Goal: Information Seeking & Learning: Learn about a topic

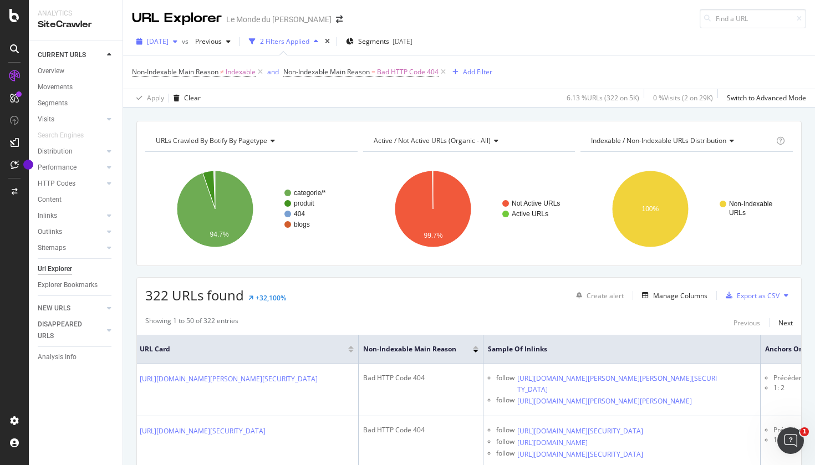
click at [182, 42] on div "button" at bounding box center [174, 41] width 13 height 7
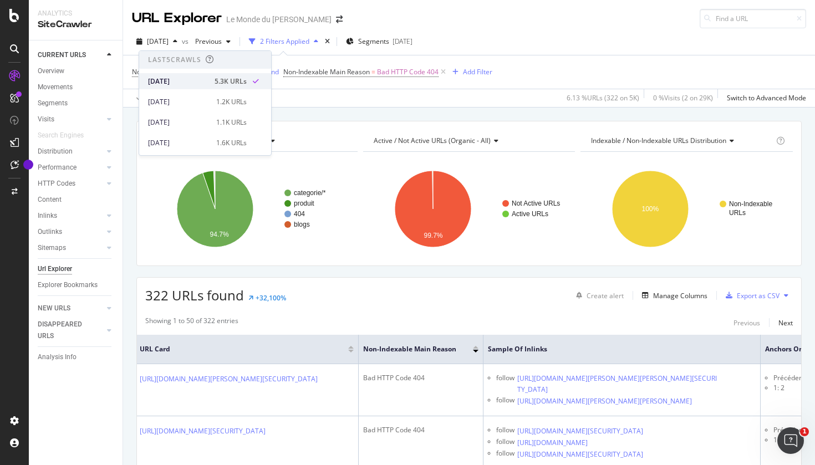
click at [182, 80] on div "[DATE]" at bounding box center [178, 81] width 60 height 10
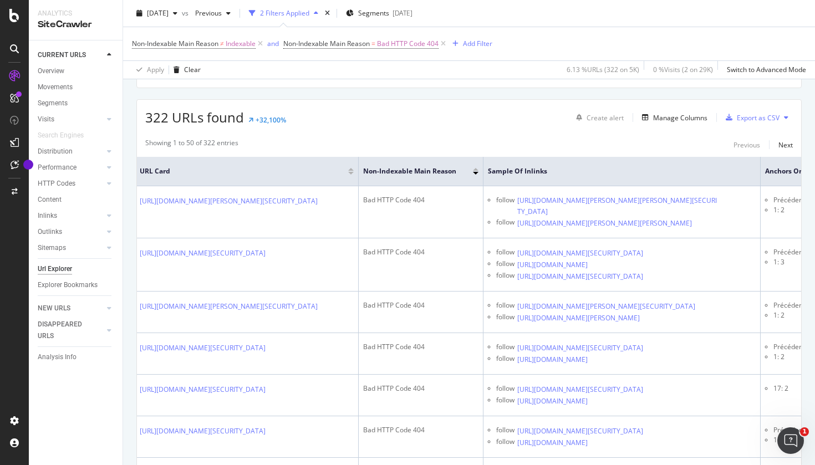
scroll to position [185, 0]
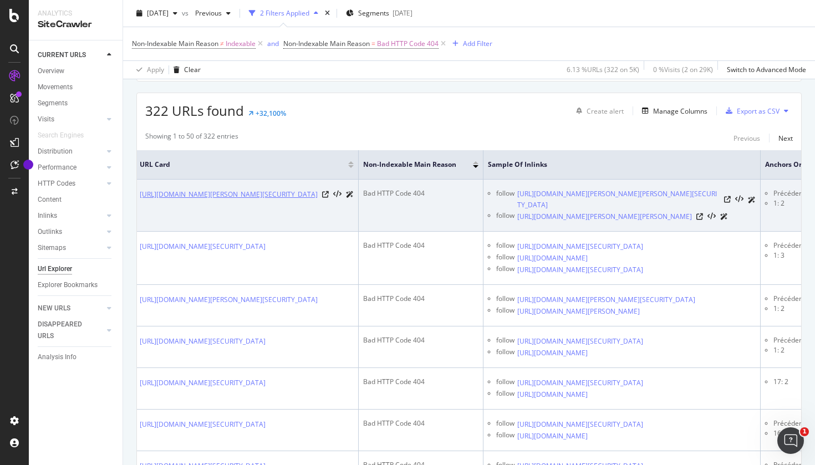
click at [317, 200] on link "https://www.lemondedubain.com/collections/accessoires-salle-de-bain/stano&phcur…" at bounding box center [229, 194] width 178 height 11
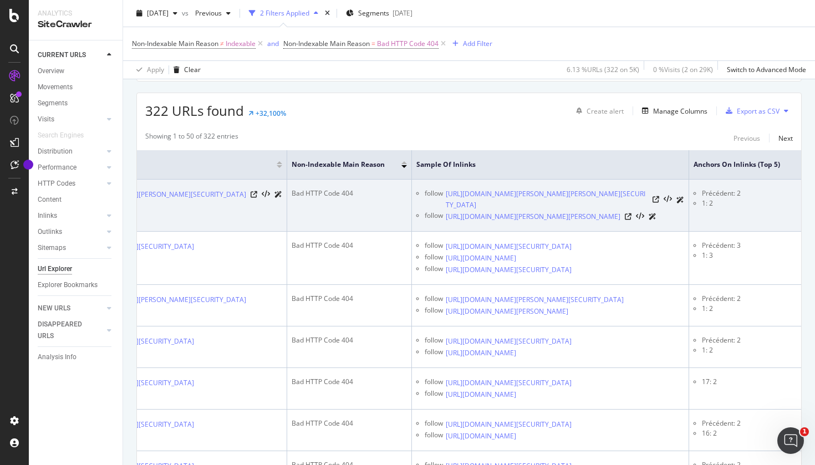
scroll to position [0, 127]
click at [559, 211] on link "https://www.lemondedubain.com/collections/accessoires-salle-de-bain/stano?page=…" at bounding box center [546, 199] width 202 height 22
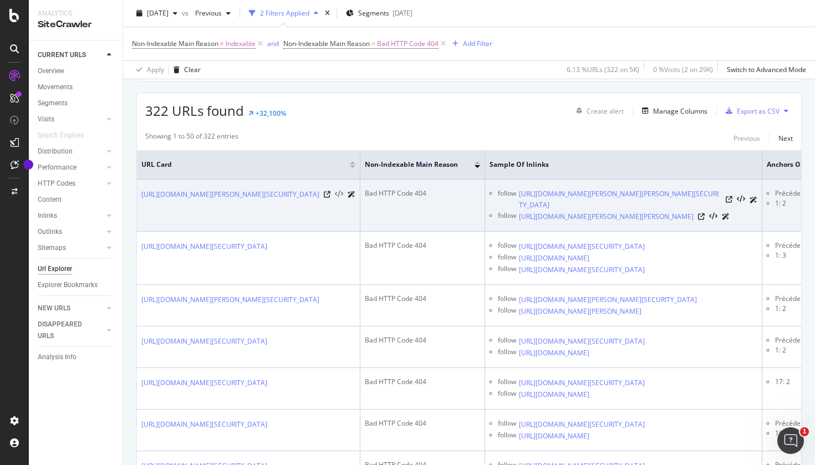
scroll to position [0, 0]
click at [330, 198] on icon at bounding box center [327, 194] width 7 height 7
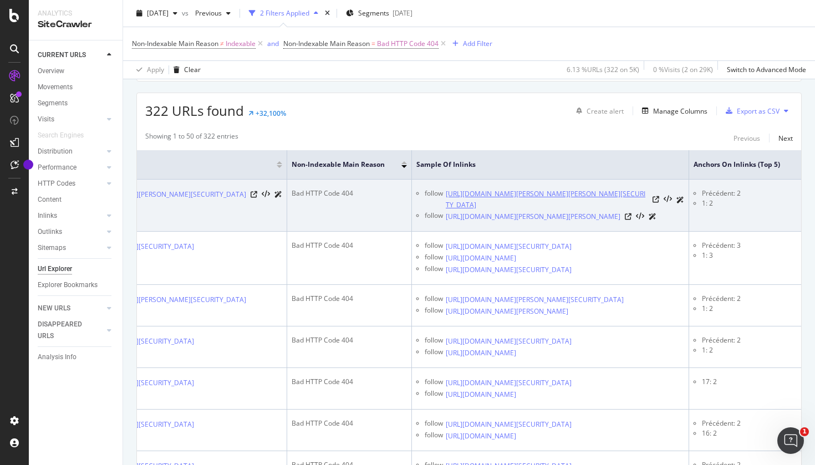
scroll to position [0, 83]
click at [659, 203] on icon at bounding box center [655, 199] width 7 height 7
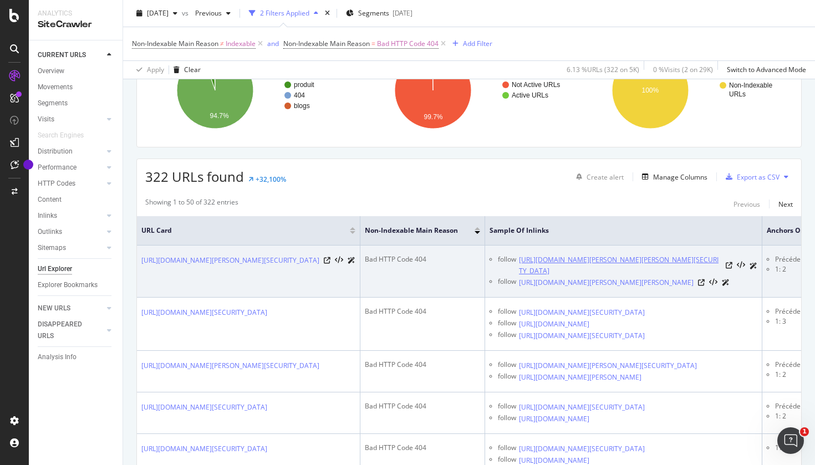
scroll to position [0, 6]
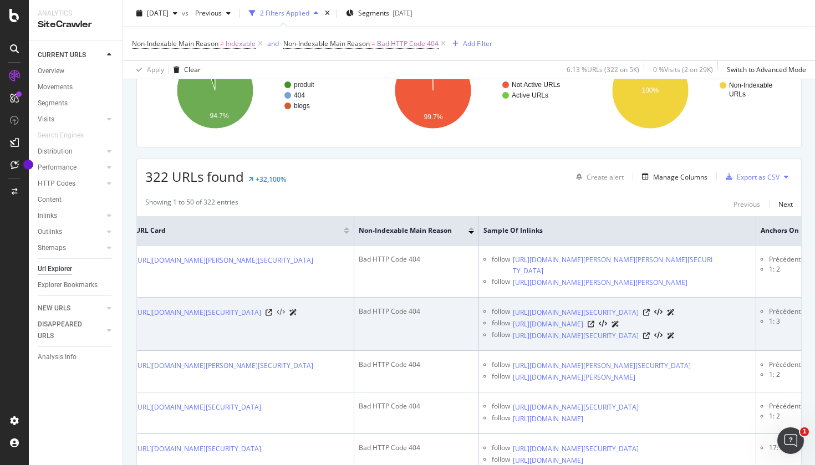
click at [285, 316] on icon at bounding box center [280, 313] width 8 height 8
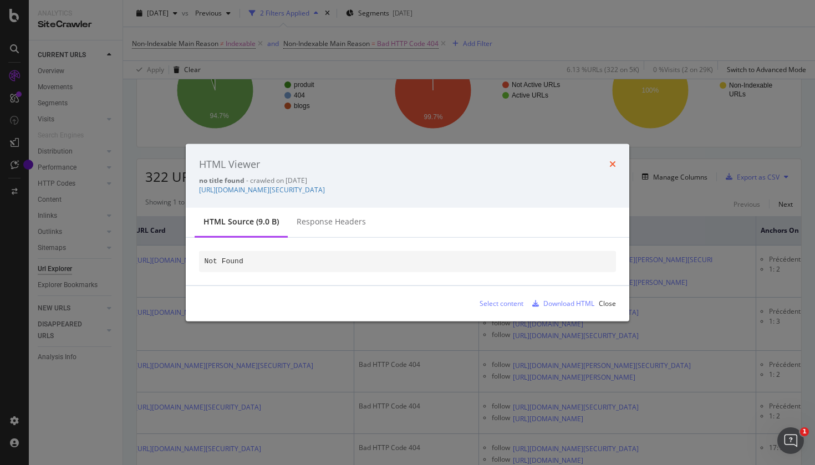
click at [611, 160] on icon "times" at bounding box center [612, 164] width 7 height 9
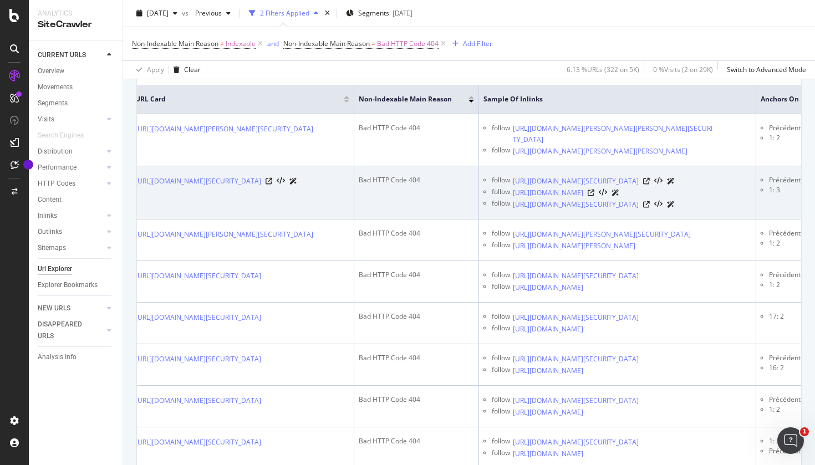
scroll to position [238, 0]
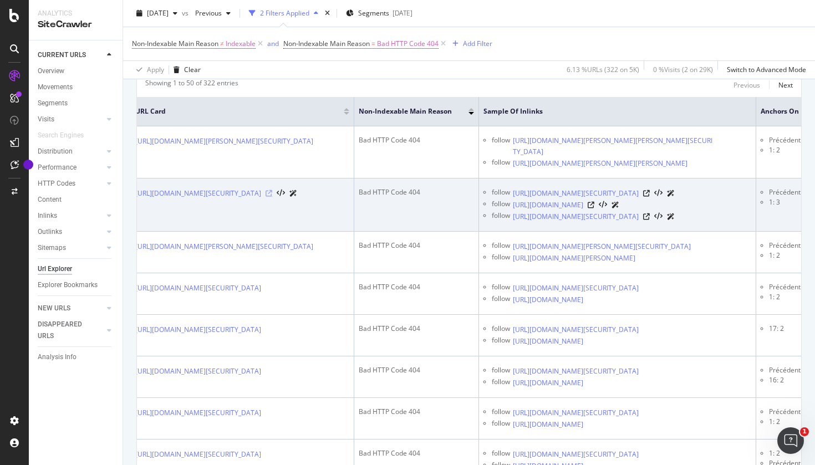
click at [272, 197] on icon at bounding box center [268, 193] width 7 height 7
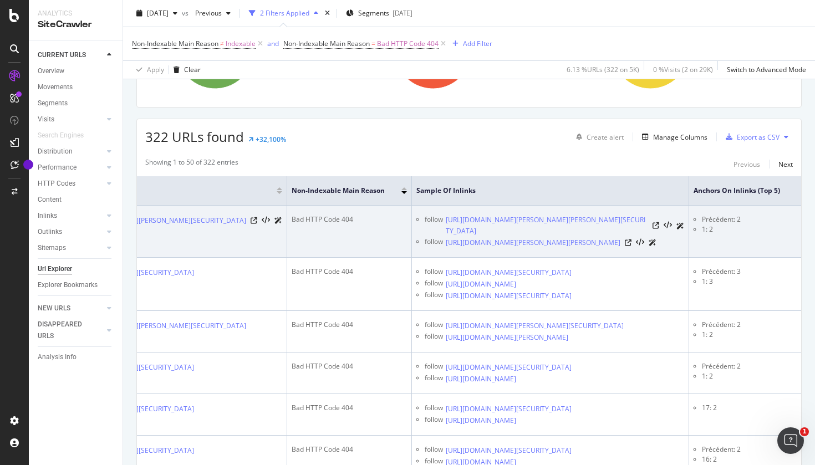
scroll to position [164, 0]
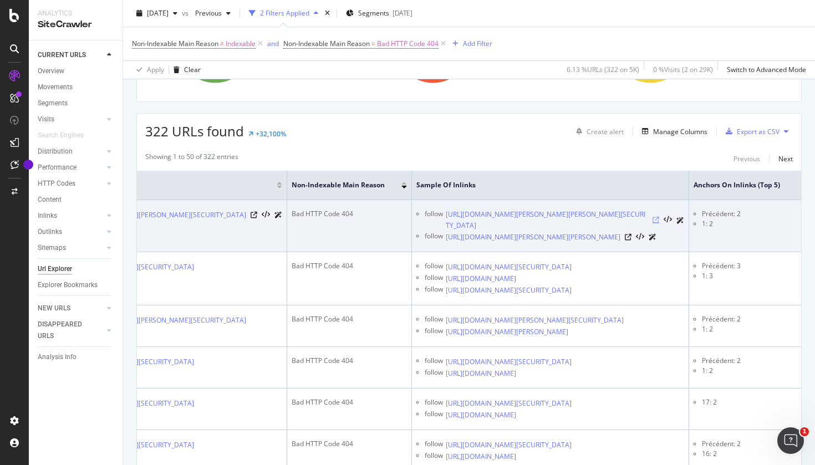
click at [655, 223] on icon at bounding box center [655, 220] width 7 height 7
click at [631, 240] on icon at bounding box center [627, 237] width 7 height 7
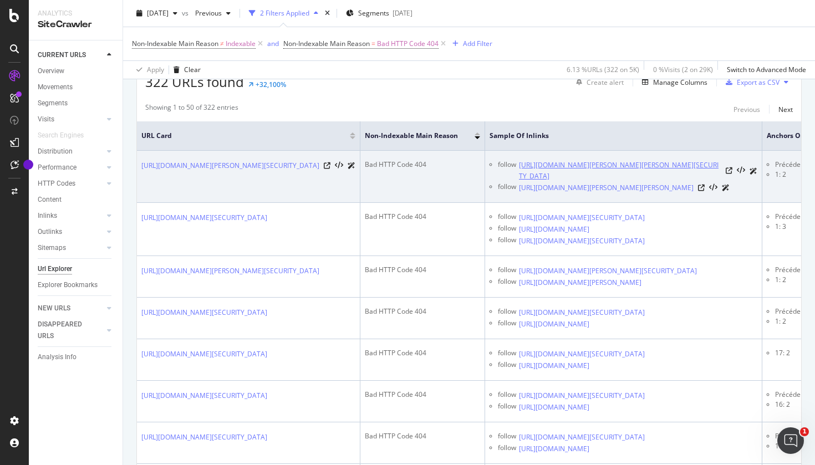
scroll to position [0, 0]
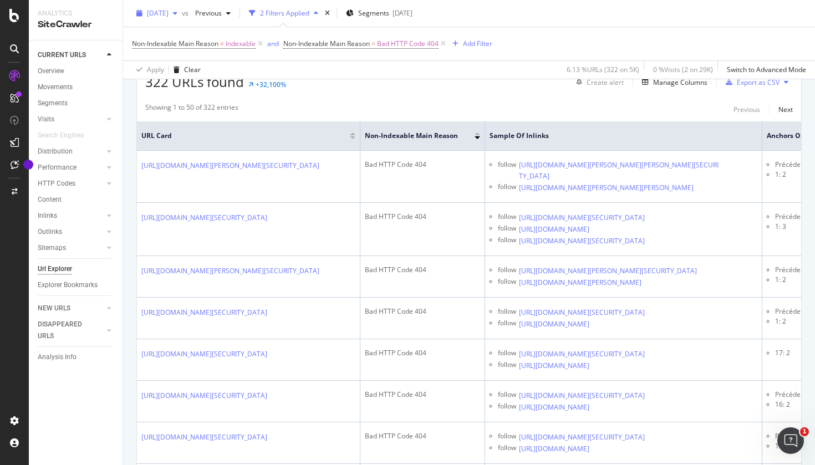
click at [168, 13] on span "[DATE]" at bounding box center [158, 12] width 22 height 9
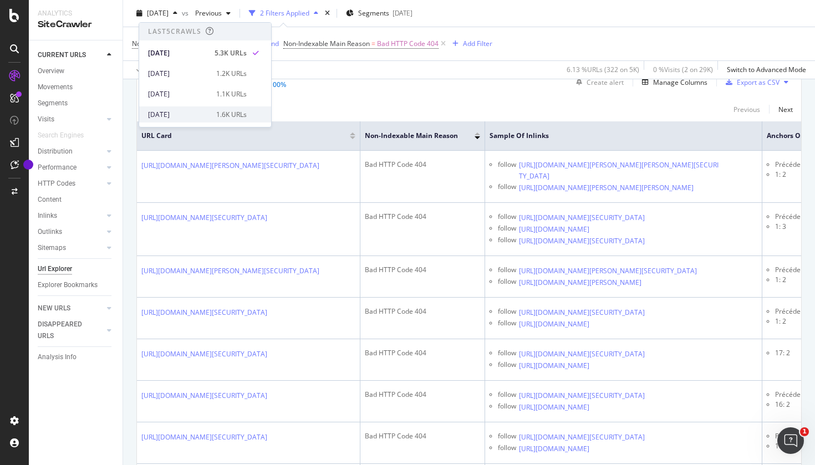
click at [170, 116] on div "2025 Jul. 22nd" at bounding box center [179, 115] width 62 height 10
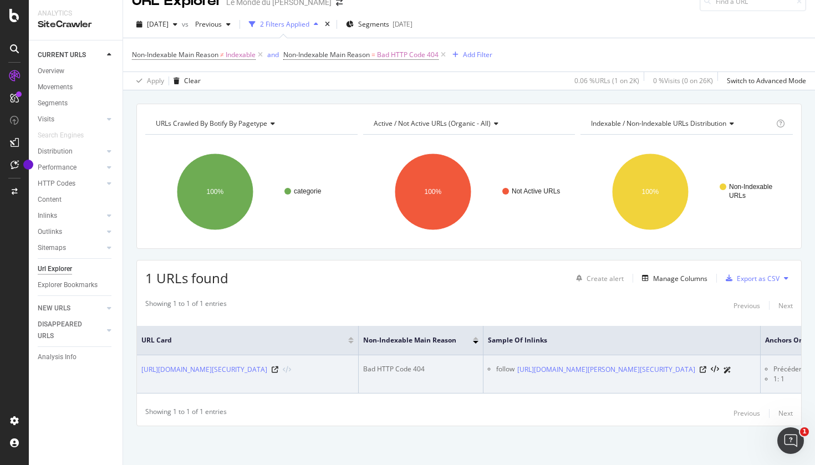
scroll to position [37, 0]
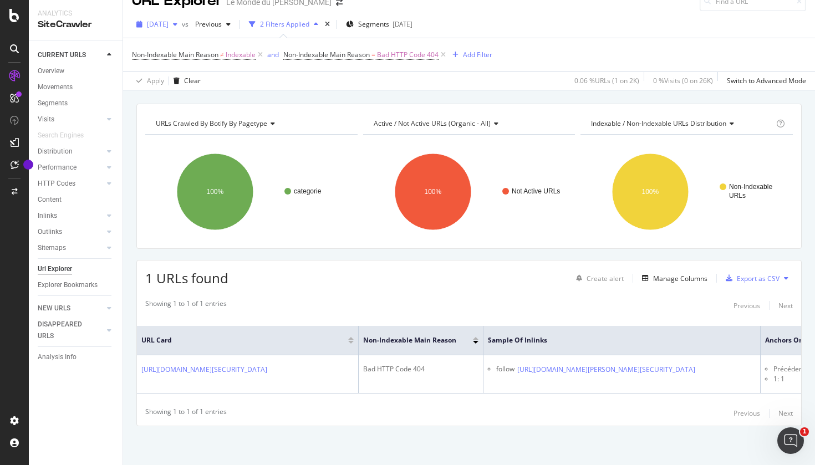
click at [168, 19] on span "2025 Jul. 22nd" at bounding box center [158, 23] width 22 height 9
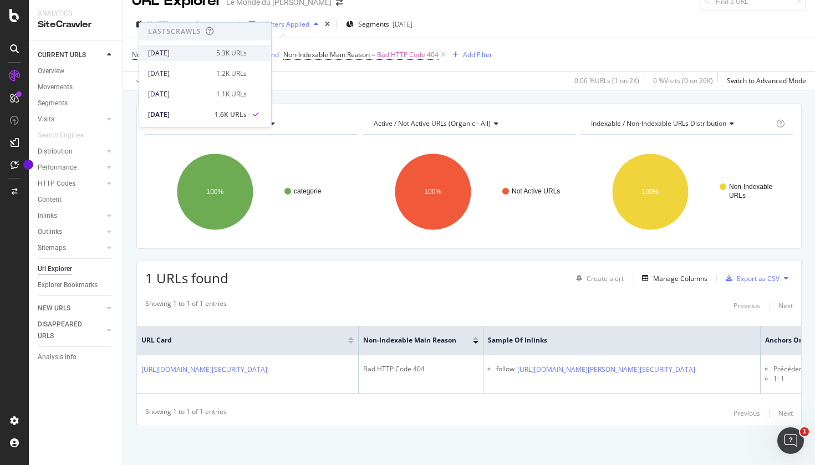
click at [172, 53] on div "[DATE]" at bounding box center [179, 53] width 62 height 10
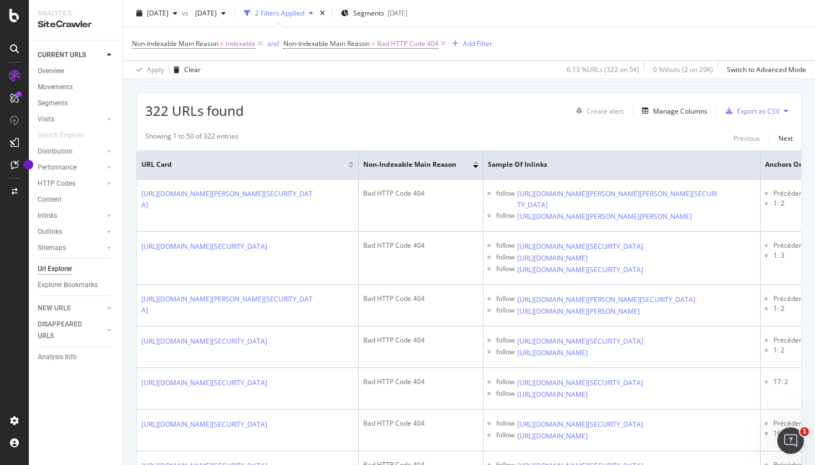
scroll to position [266, 0]
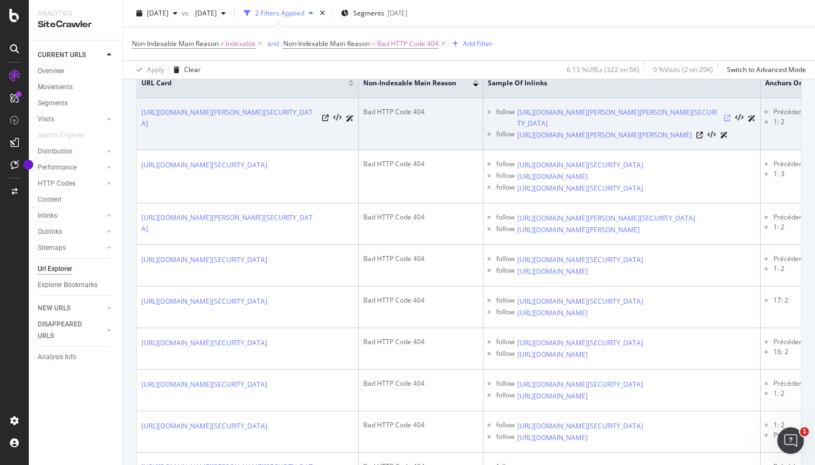
click at [728, 121] on icon at bounding box center [727, 118] width 7 height 7
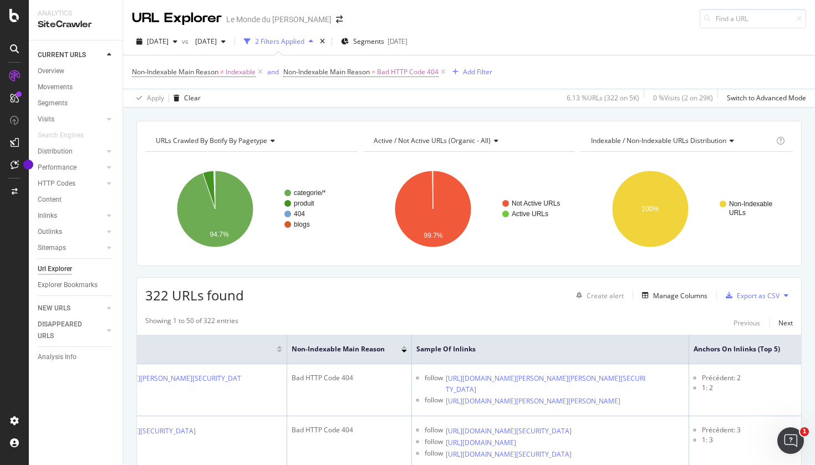
scroll to position [0, 0]
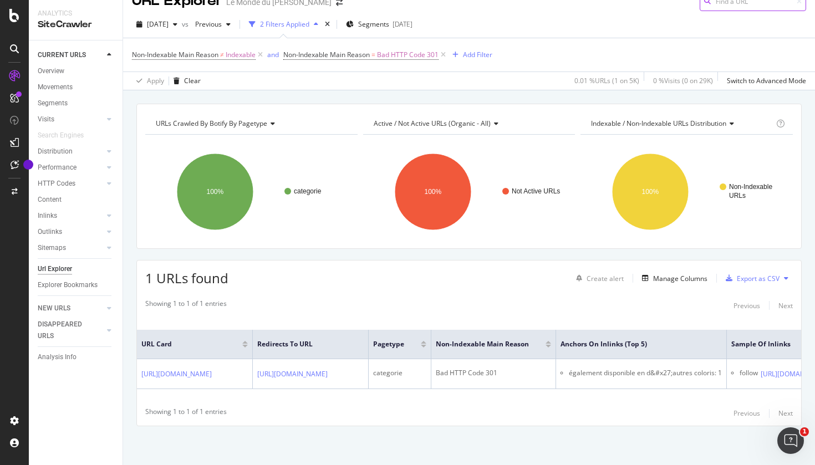
scroll to position [17, 0]
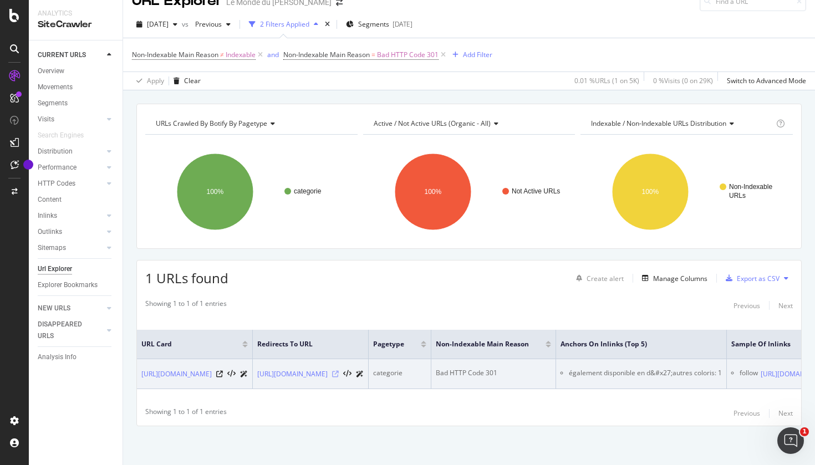
click at [339, 371] on icon at bounding box center [335, 374] width 7 height 7
click at [223, 371] on icon at bounding box center [219, 374] width 7 height 7
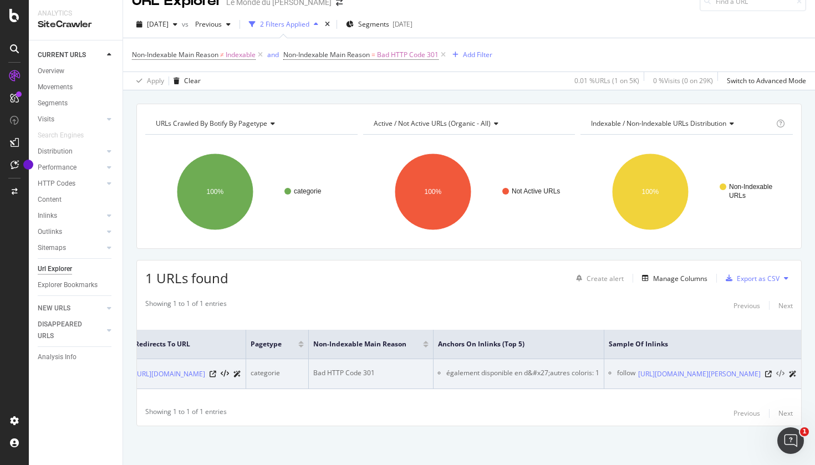
scroll to position [0, 487]
click at [769, 374] on icon at bounding box center [768, 374] width 7 height 7
click at [770, 375] on icon at bounding box center [768, 374] width 7 height 7
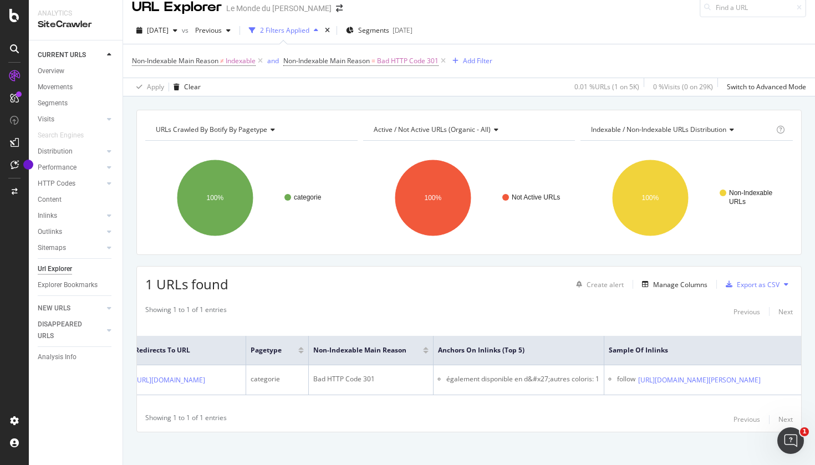
scroll to position [11, 0]
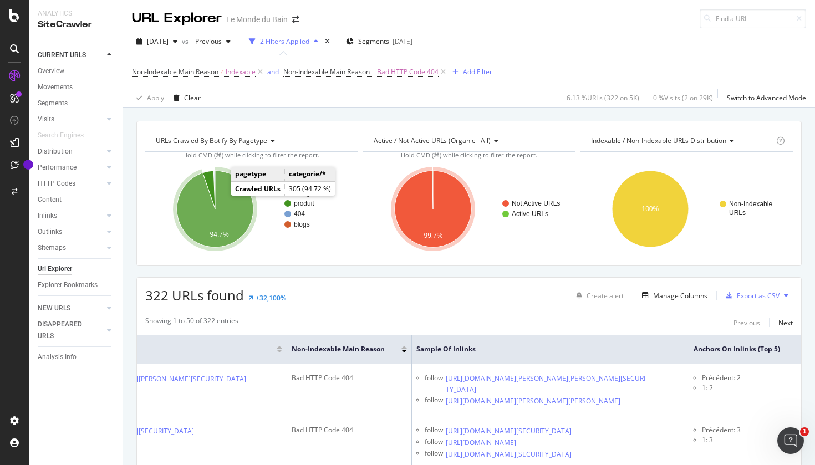
click at [222, 208] on icon "A chart." at bounding box center [215, 209] width 76 height 76
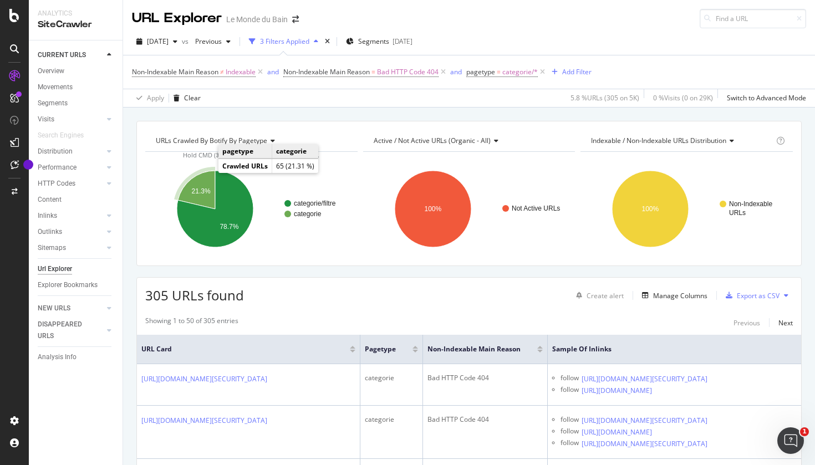
click at [205, 202] on icon "A chart." at bounding box center [196, 190] width 37 height 38
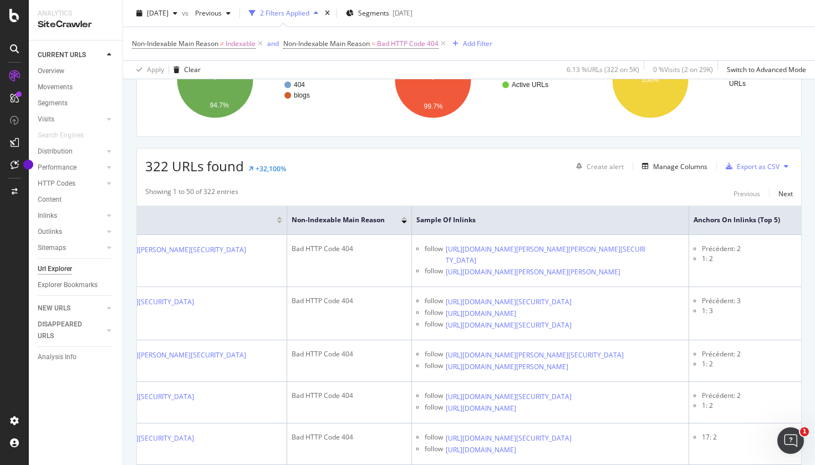
scroll to position [131, 0]
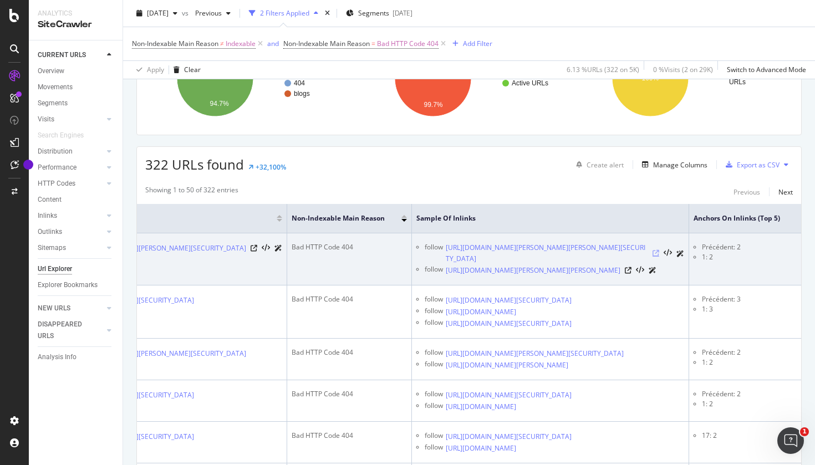
click at [657, 257] on icon at bounding box center [655, 253] width 7 height 7
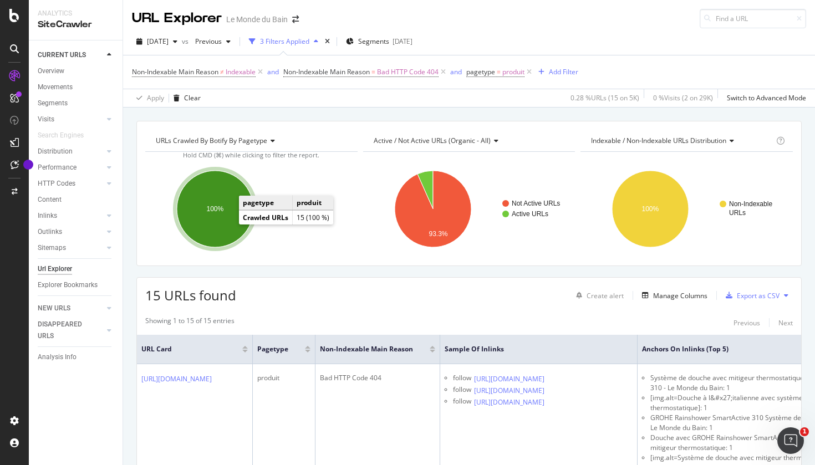
click at [219, 212] on text "100%" at bounding box center [215, 209] width 17 height 8
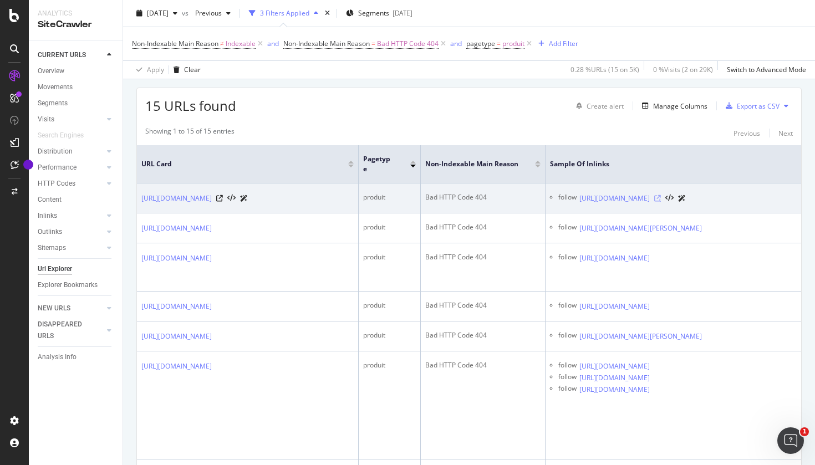
click at [660, 202] on icon at bounding box center [657, 198] width 7 height 7
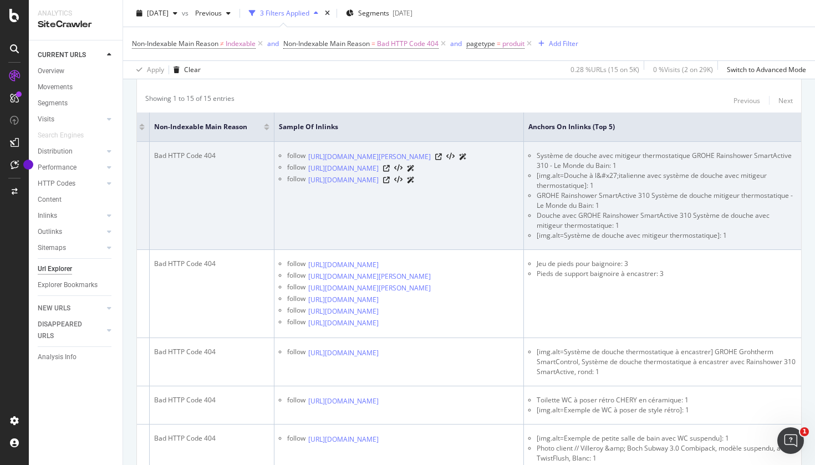
scroll to position [0, 354]
click at [442, 160] on icon at bounding box center [438, 156] width 7 height 7
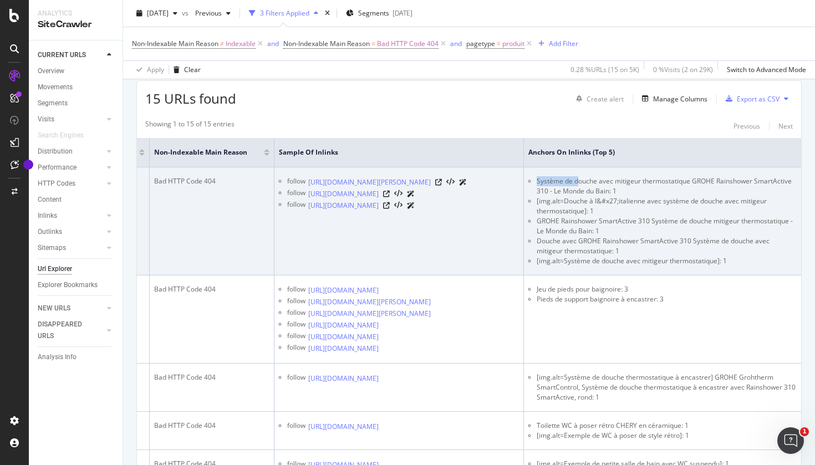
drag, startPoint x: 537, startPoint y: 181, endPoint x: 576, endPoint y: 182, distance: 39.4
click at [576, 181] on li "Système de douche avec mitigeur thermostatique GROHE Rainshower SmartActive 310…" at bounding box center [666, 186] width 260 height 20
click at [390, 197] on icon at bounding box center [386, 194] width 7 height 7
click at [390, 209] on icon at bounding box center [386, 205] width 7 height 7
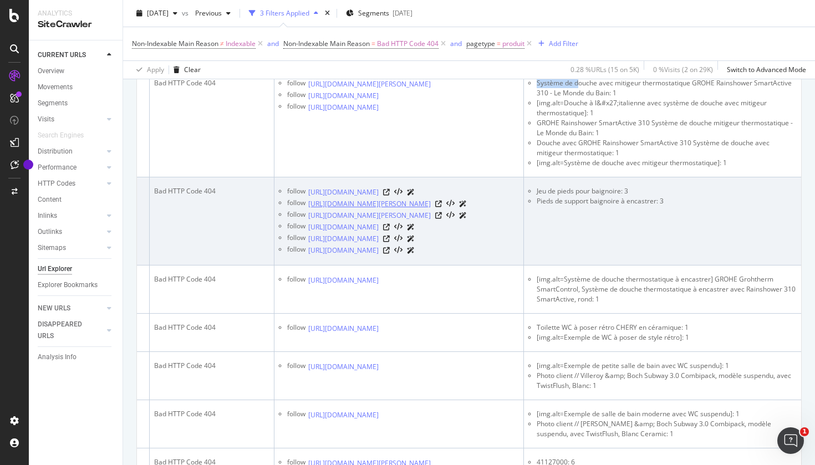
scroll to position [0, 320]
click at [390, 195] on icon at bounding box center [386, 192] width 7 height 7
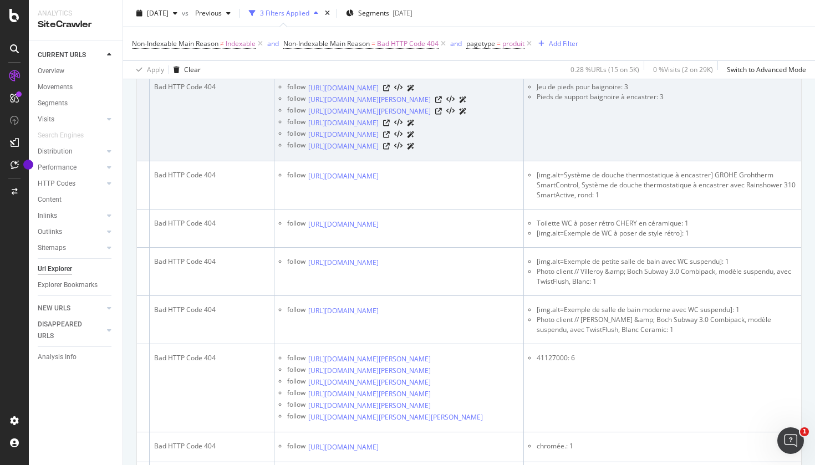
scroll to position [0, 320]
click at [442, 103] on icon at bounding box center [438, 99] width 7 height 7
click at [442, 115] on icon at bounding box center [438, 111] width 7 height 7
click at [390, 126] on icon at bounding box center [386, 123] width 7 height 7
click at [390, 138] on icon at bounding box center [386, 134] width 7 height 7
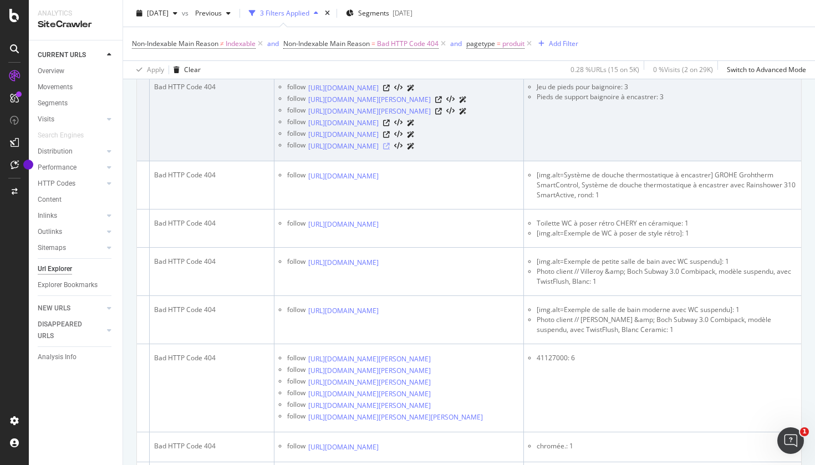
click at [390, 150] on icon at bounding box center [386, 146] width 7 height 7
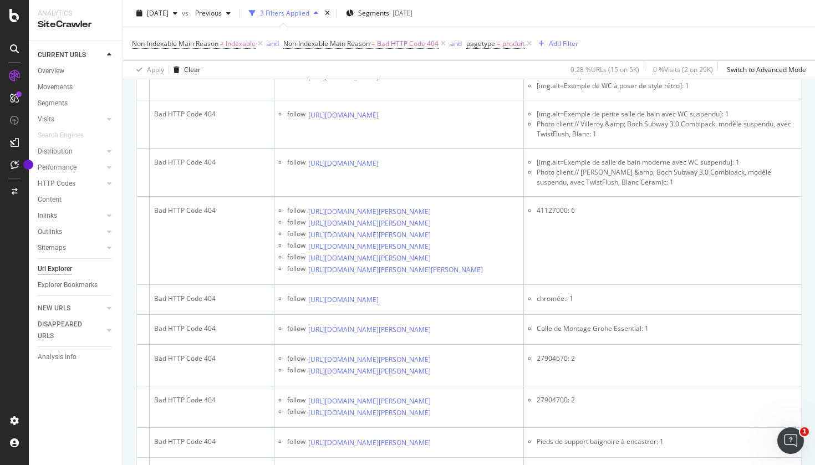
scroll to position [0, 354]
click at [390, 32] on icon at bounding box center [386, 28] width 7 height 7
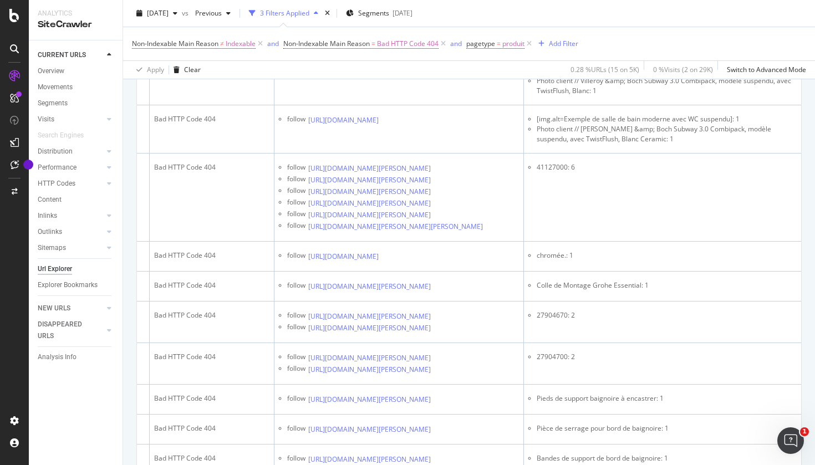
scroll to position [0, 316]
click at [390, 37] on icon at bounding box center [386, 33] width 7 height 7
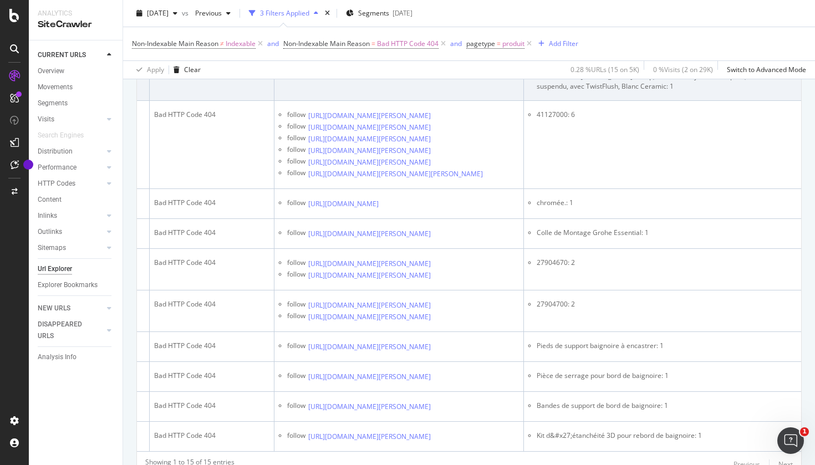
scroll to position [643, 0]
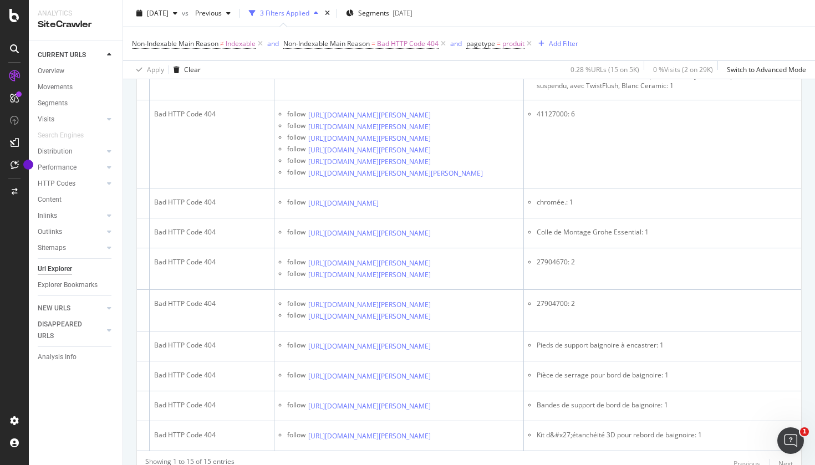
click at [390, 22] on icon at bounding box center [386, 19] width 7 height 7
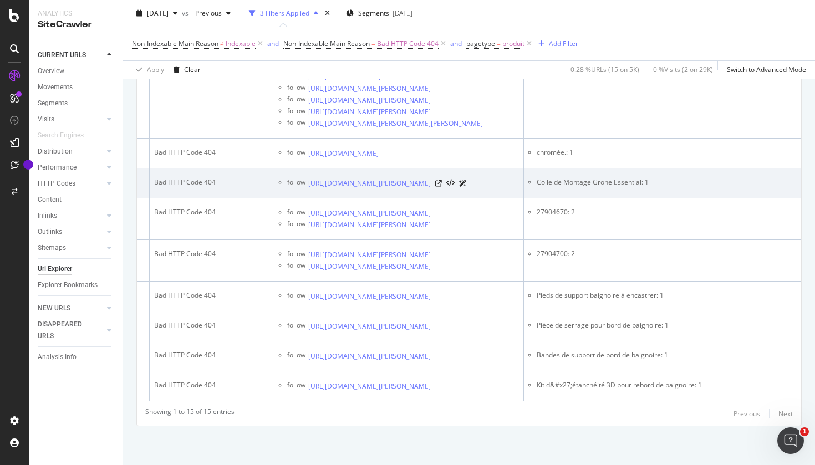
scroll to position [739, 0]
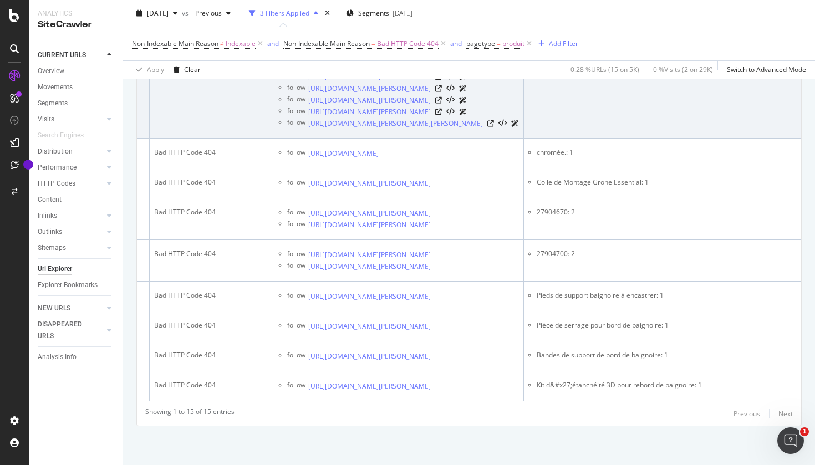
click at [442, 69] on icon at bounding box center [438, 65] width 7 height 7
click at [442, 80] on icon at bounding box center [438, 77] width 7 height 7
click at [442, 92] on icon at bounding box center [438, 88] width 7 height 7
click at [442, 104] on icon at bounding box center [438, 100] width 7 height 7
click at [442, 115] on icon at bounding box center [438, 112] width 7 height 7
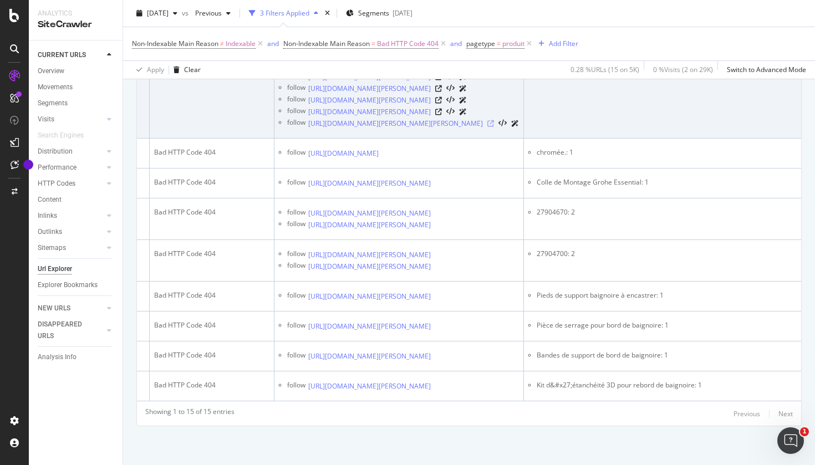
click at [494, 127] on icon at bounding box center [490, 123] width 7 height 7
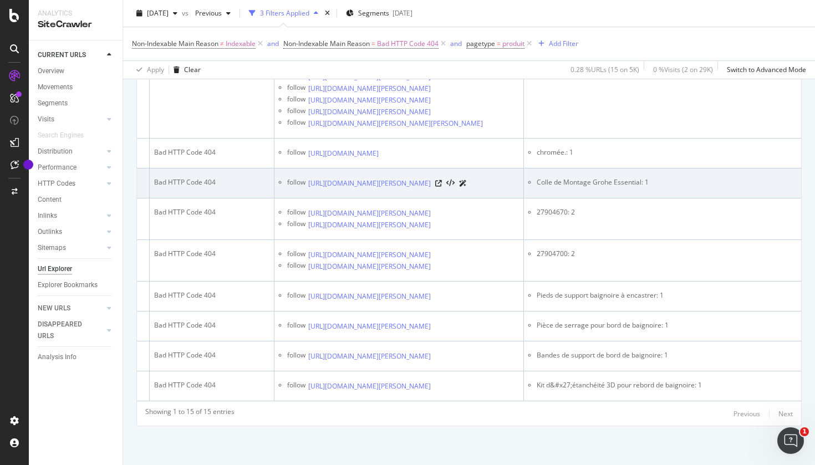
scroll to position [914, 0]
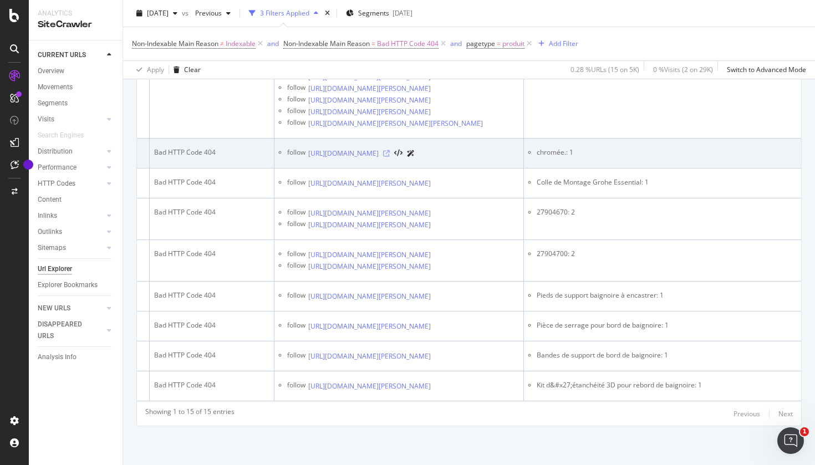
click at [390, 150] on icon at bounding box center [386, 153] width 7 height 7
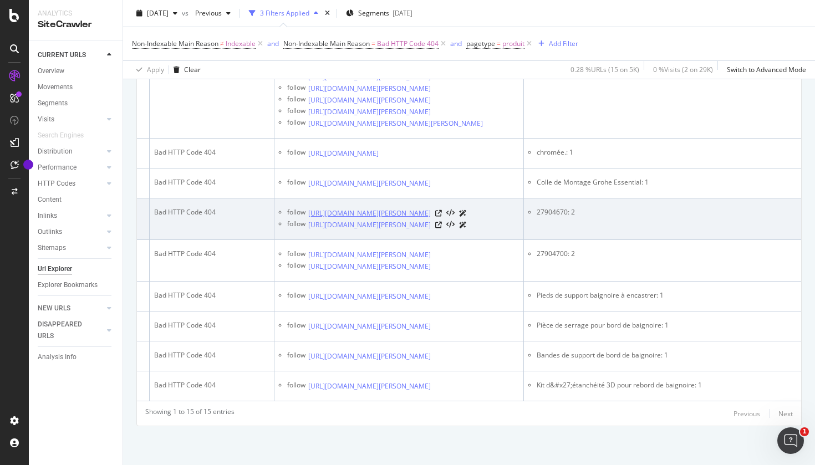
scroll to position [956, 0]
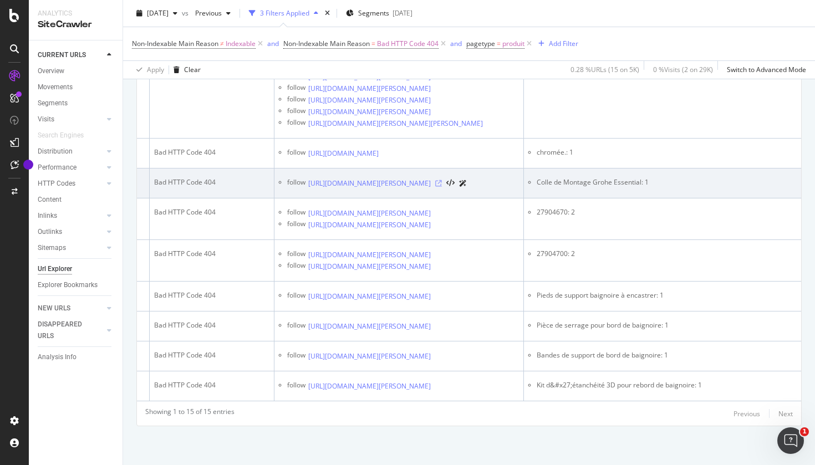
click at [442, 180] on icon at bounding box center [438, 183] width 7 height 7
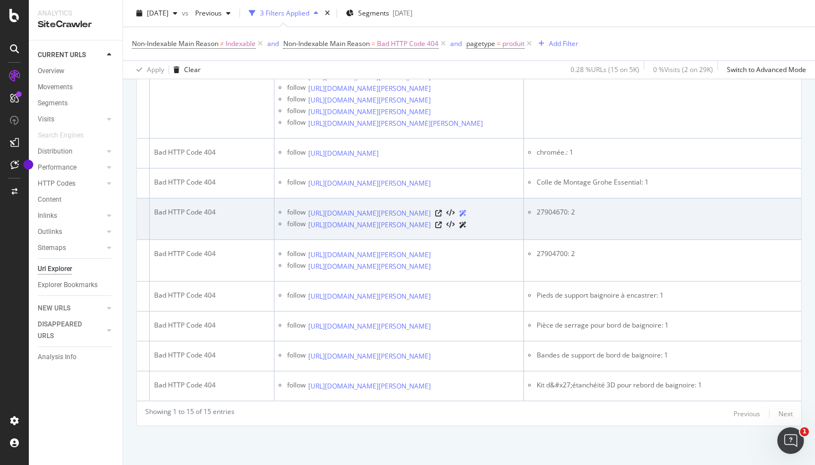
scroll to position [966, 0]
click at [442, 210] on icon at bounding box center [438, 213] width 7 height 7
click at [442, 222] on icon at bounding box center [438, 225] width 7 height 7
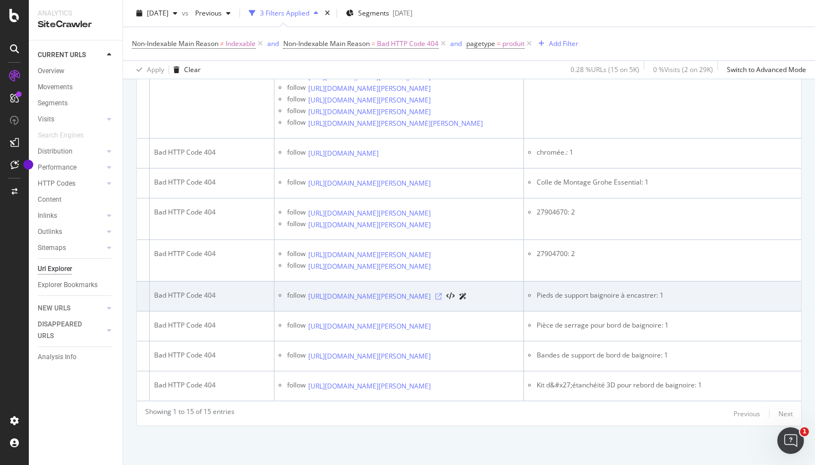
click at [442, 293] on icon at bounding box center [438, 296] width 7 height 7
